Goal: Navigation & Orientation: Find specific page/section

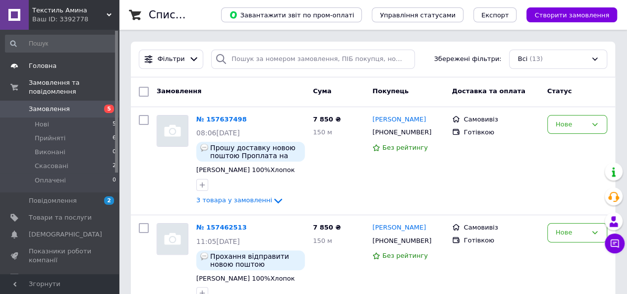
click at [47, 65] on span "Головна" at bounding box center [43, 66] width 28 height 9
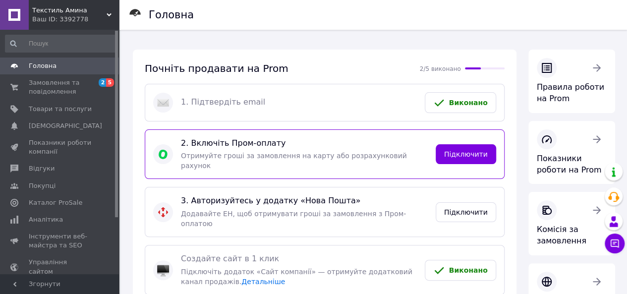
click at [109, 12] on div "Текстиль Амина Ваш ID: 3392778" at bounding box center [74, 15] width 90 height 30
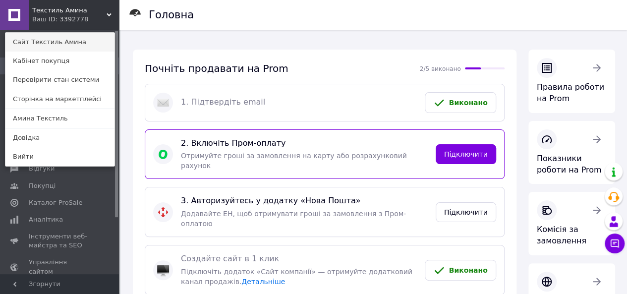
click at [60, 41] on link "Сайт Текстиль Амина" at bounding box center [59, 42] width 109 height 19
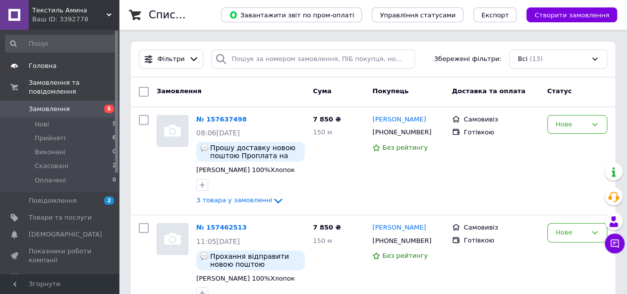
click at [70, 64] on span "Головна" at bounding box center [60, 66] width 63 height 9
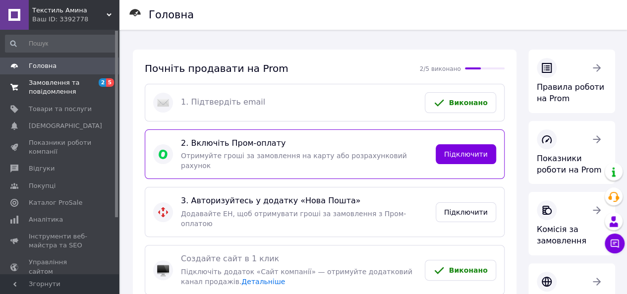
click at [62, 88] on span "Замовлення та повідомлення" at bounding box center [60, 87] width 63 height 18
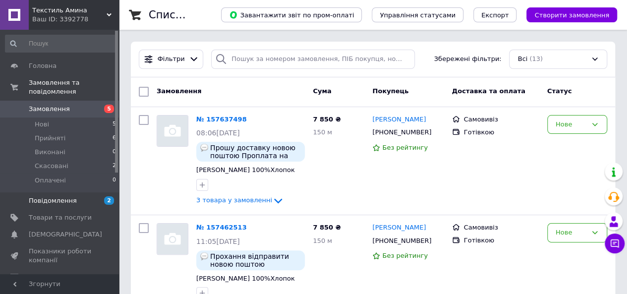
click at [81, 196] on span "Повідомлення" at bounding box center [60, 200] width 63 height 9
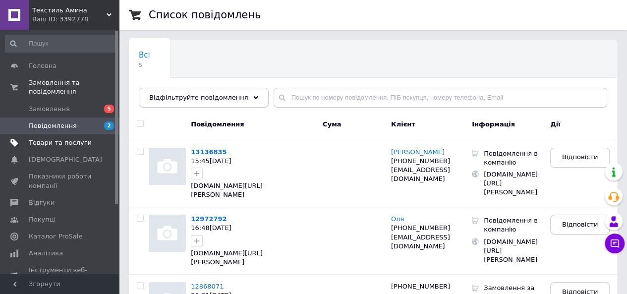
click at [48, 138] on span "Товари та послуги" at bounding box center [60, 142] width 63 height 9
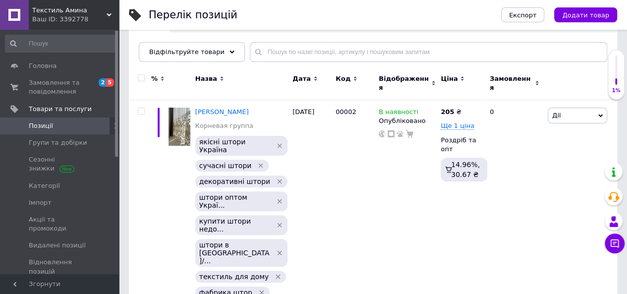
scroll to position [92, 0]
